Goal: Complete application form

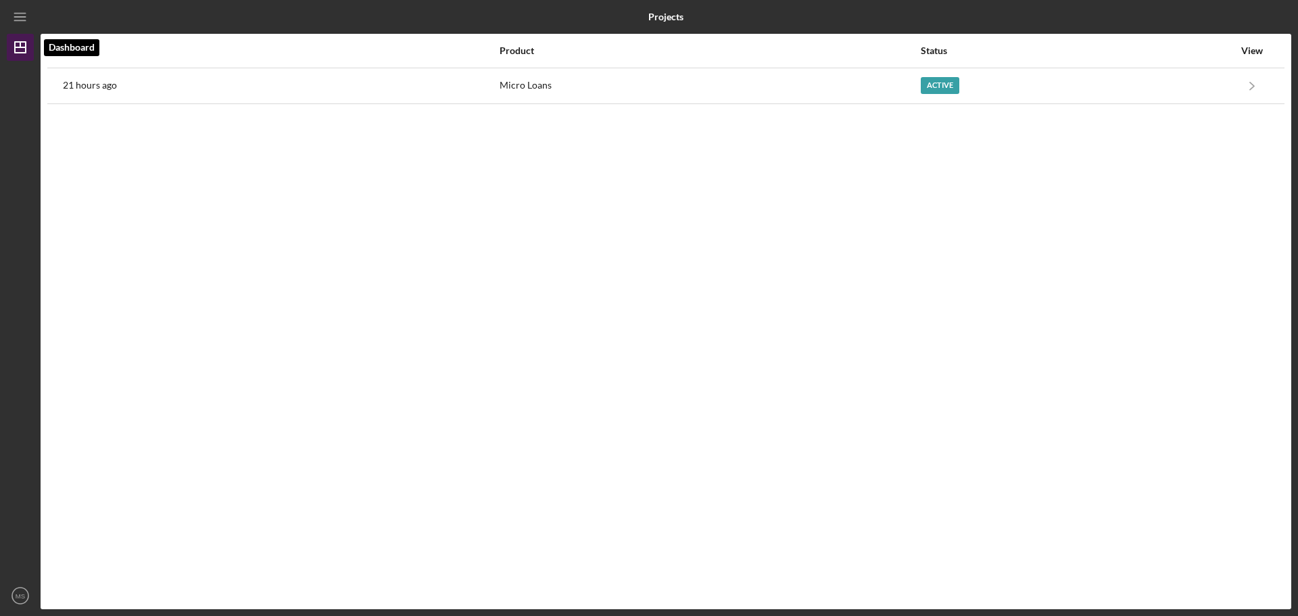
click at [22, 45] on icon "Icon/Dashboard" at bounding box center [20, 47] width 34 height 34
click at [20, 24] on icon "Icon/Menu" at bounding box center [20, 17] width 30 height 30
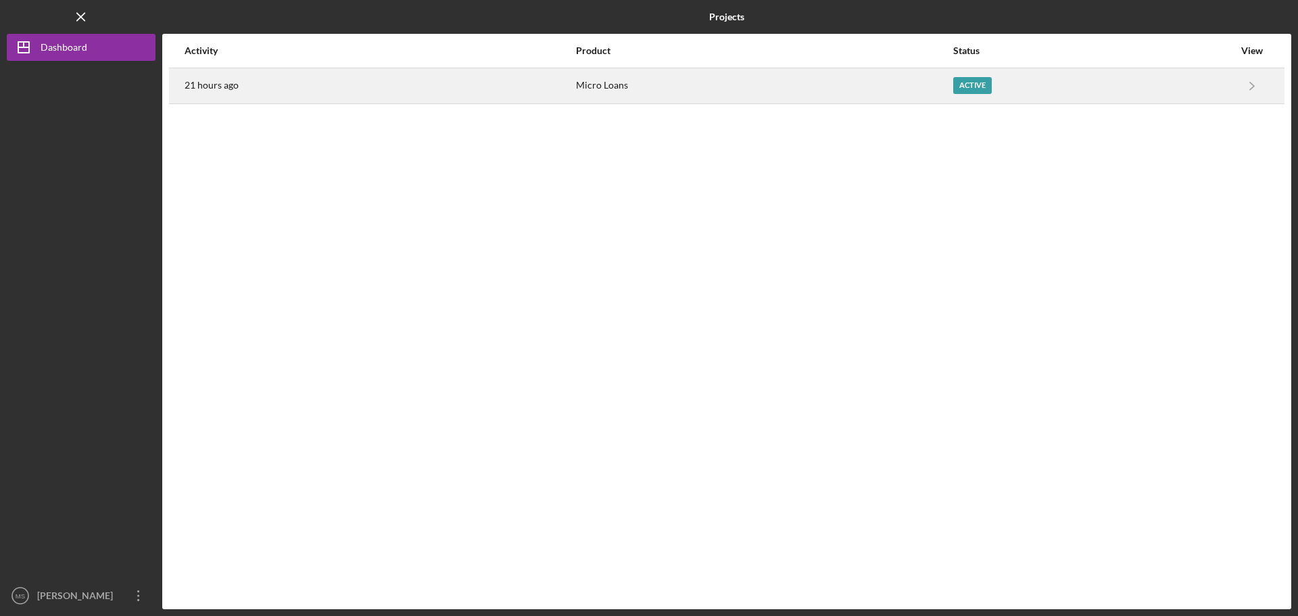
click at [978, 74] on div "Active" at bounding box center [1093, 86] width 281 height 34
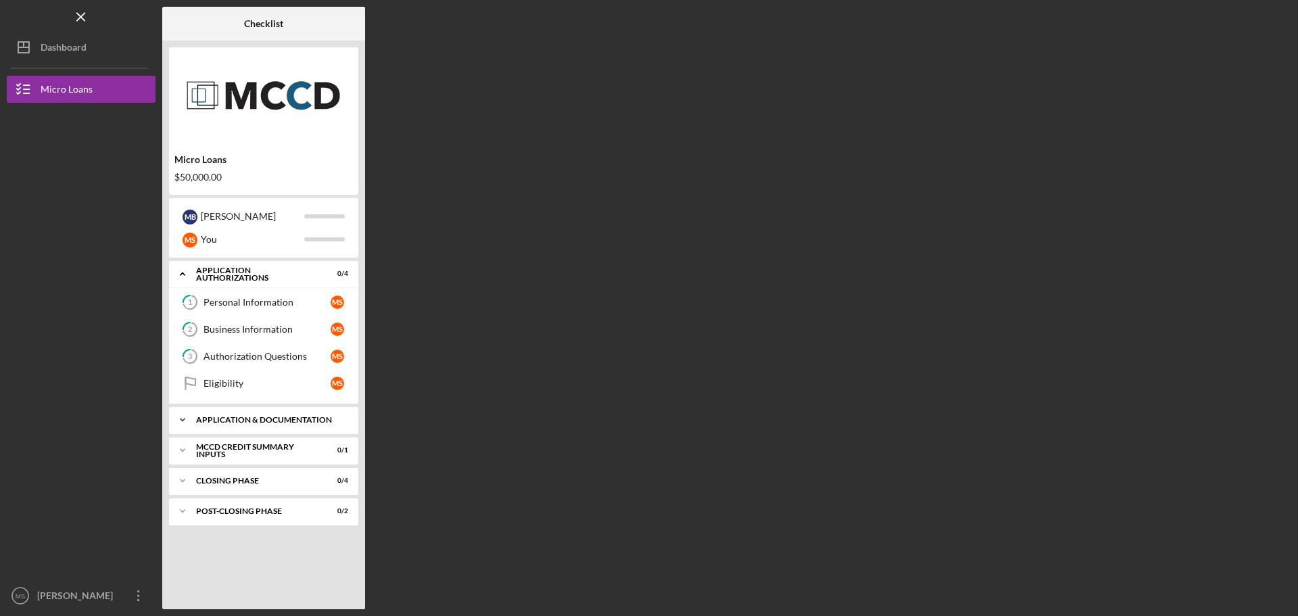
click at [261, 423] on div "Application & Documentation" at bounding box center [268, 420] width 145 height 8
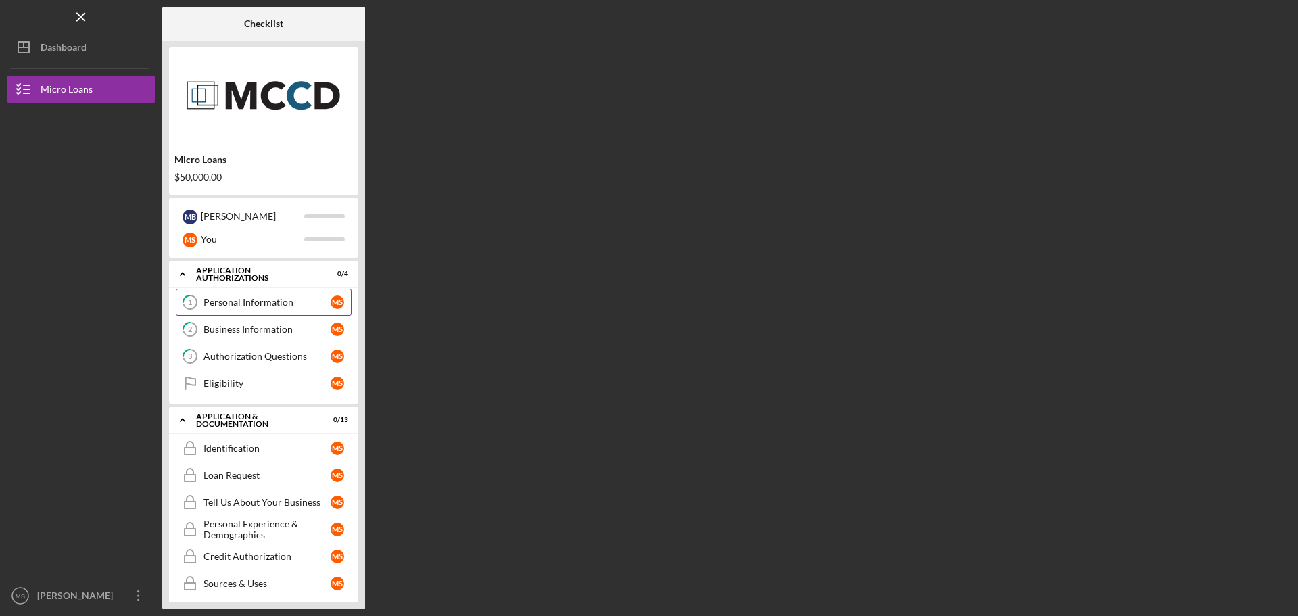
click at [223, 306] on div "Personal Information" at bounding box center [266, 302] width 127 height 11
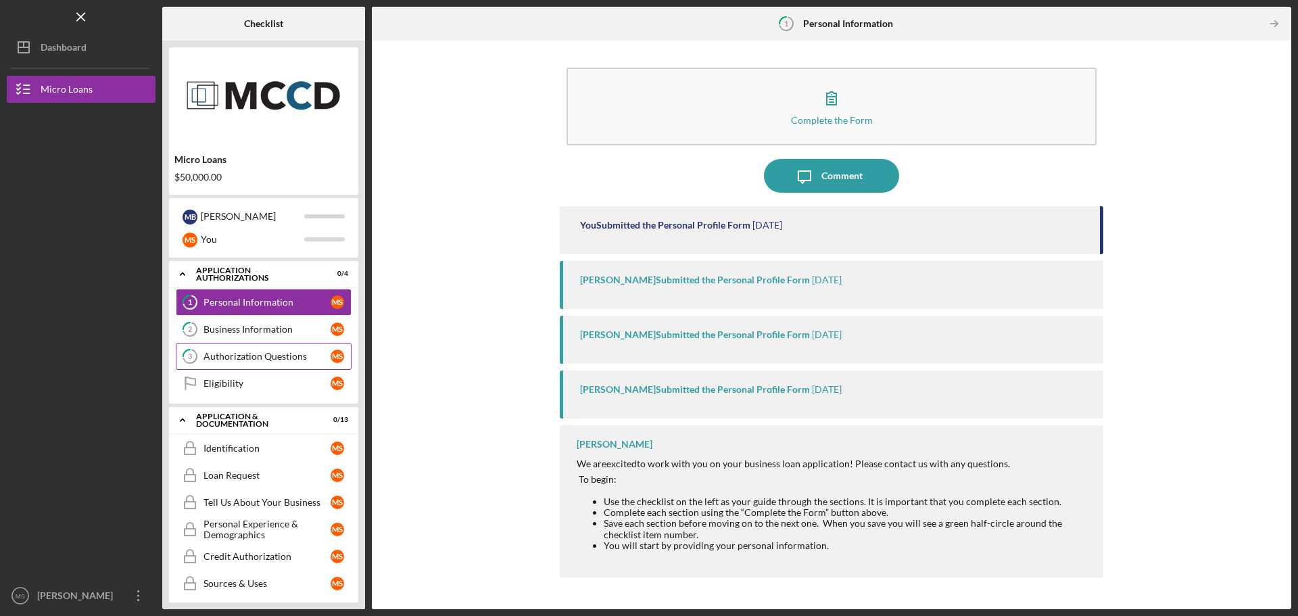
click at [237, 359] on div "Authorization Questions" at bounding box center [266, 356] width 127 height 11
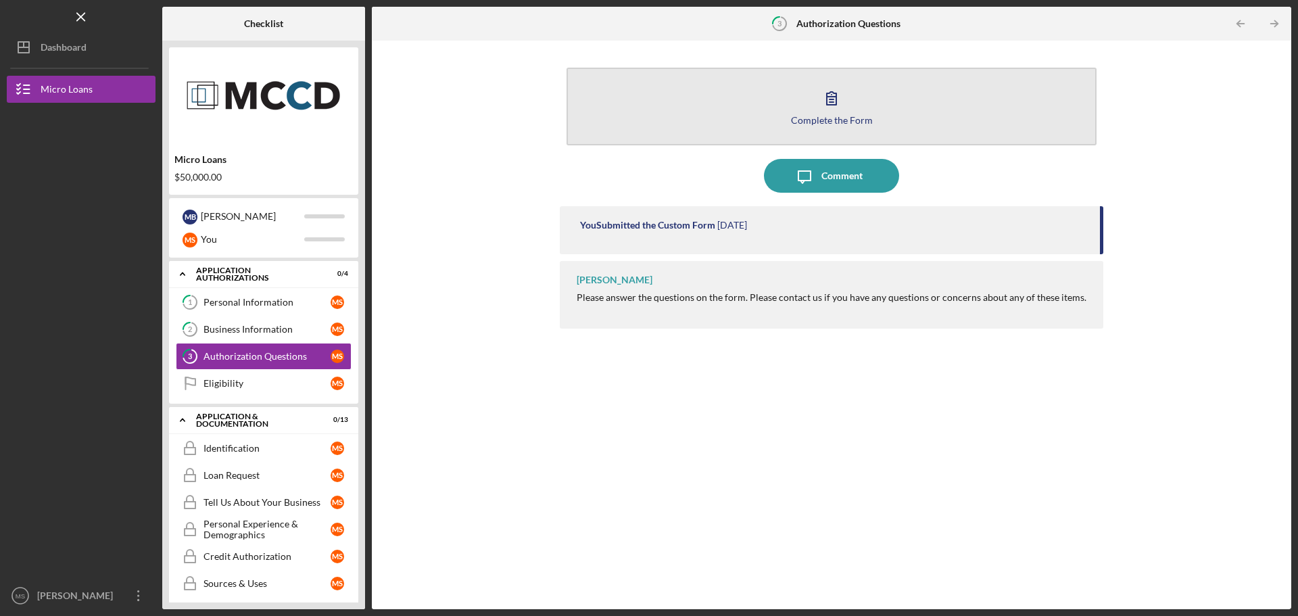
click at [826, 85] on icon "button" at bounding box center [832, 98] width 34 height 34
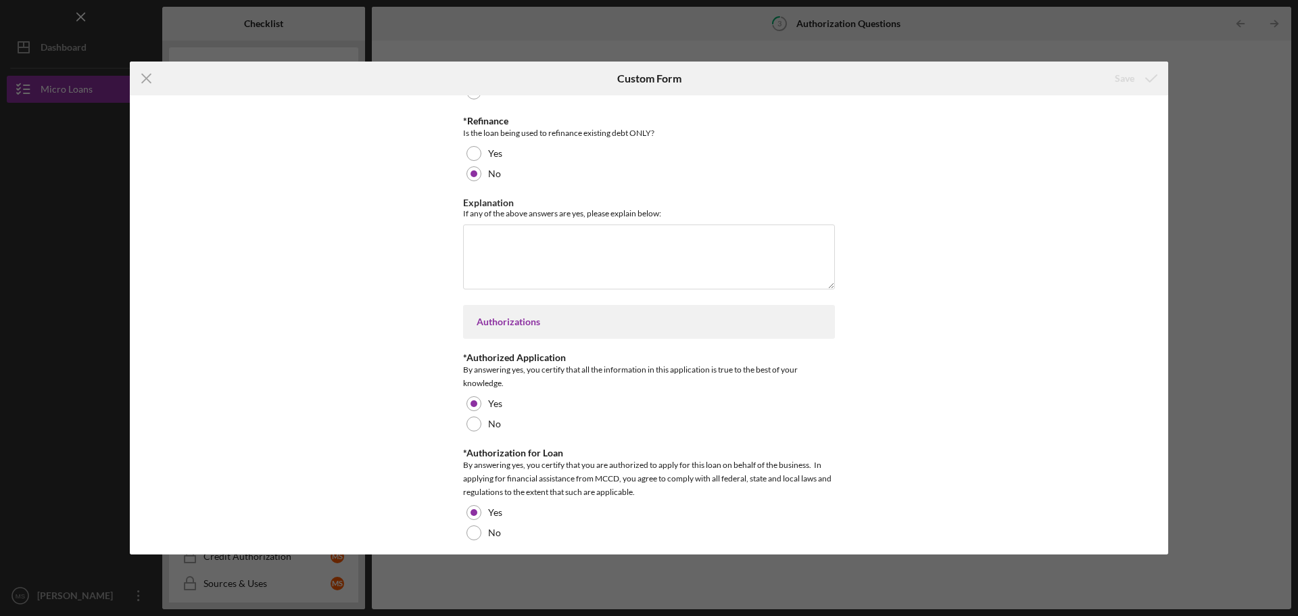
scroll to position [717, 0]
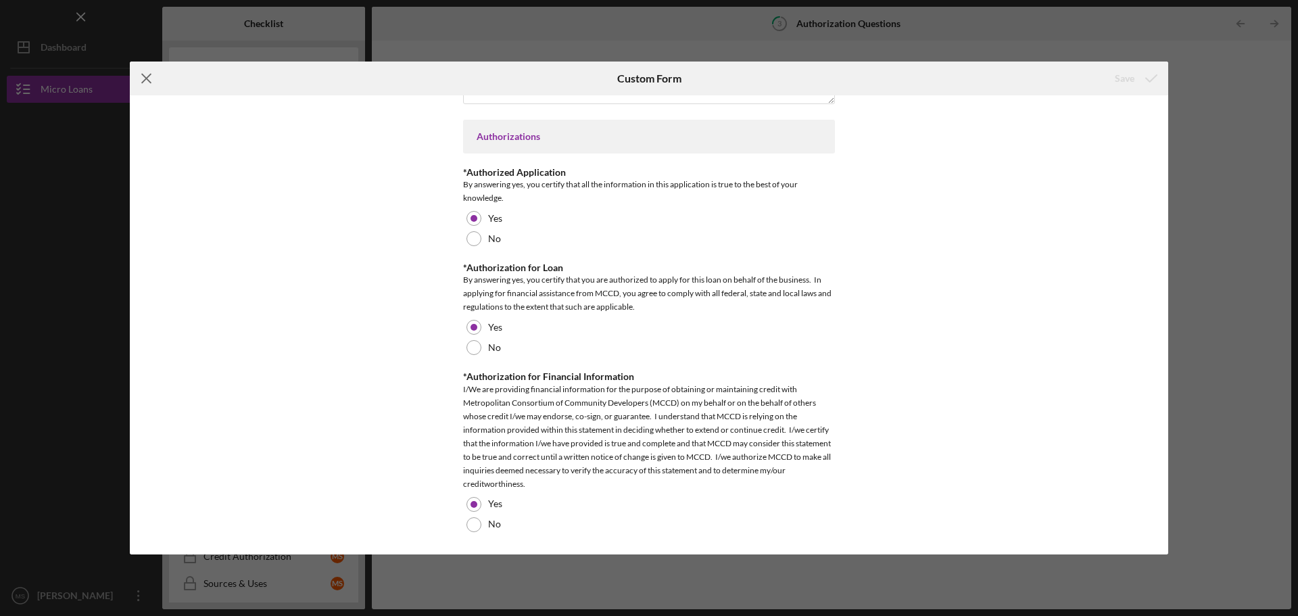
click at [155, 76] on icon "Icon/Menu Close" at bounding box center [147, 79] width 34 height 34
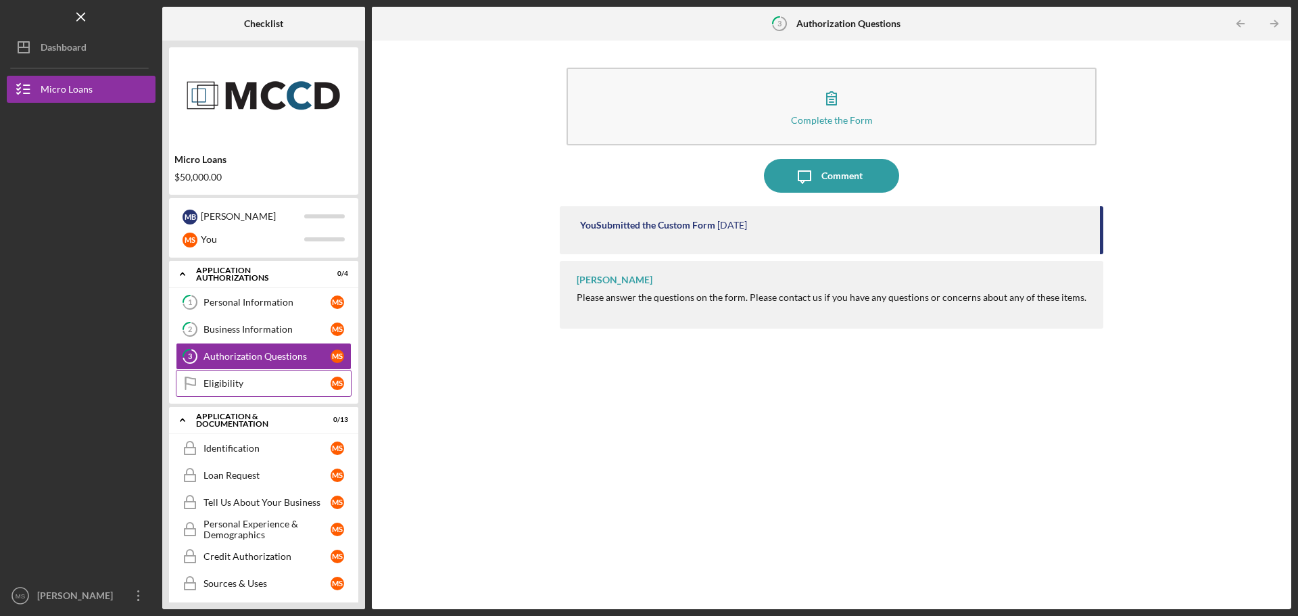
click at [219, 386] on div "Eligibility" at bounding box center [266, 383] width 127 height 11
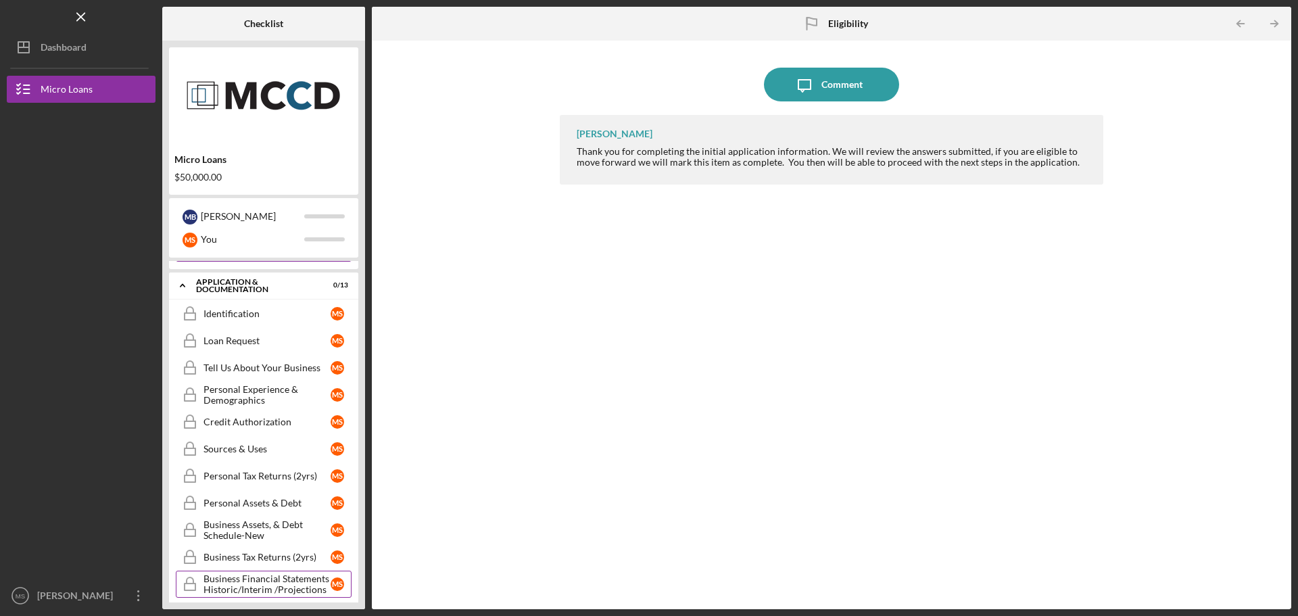
scroll to position [289, 0]
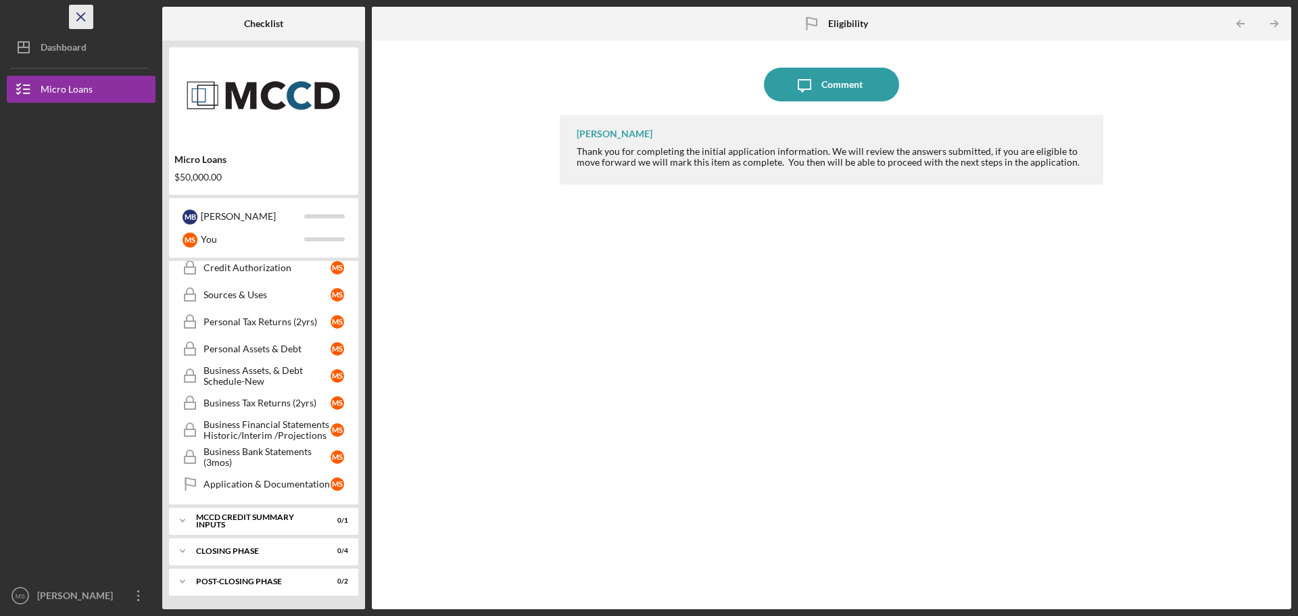
click at [88, 18] on icon "Icon/Menu Close" at bounding box center [81, 17] width 30 height 30
